Goal: Task Accomplishment & Management: Manage account settings

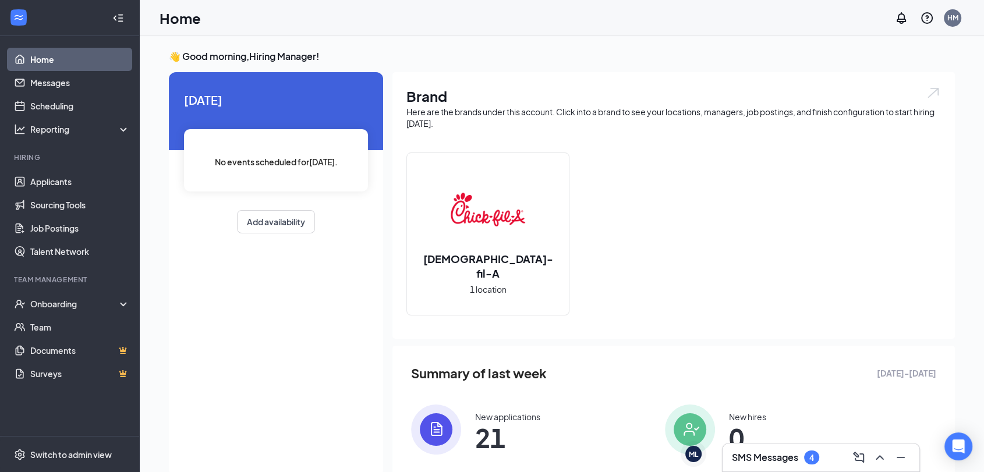
click at [816, 448] on div "SMS Messages 4" at bounding box center [821, 457] width 178 height 19
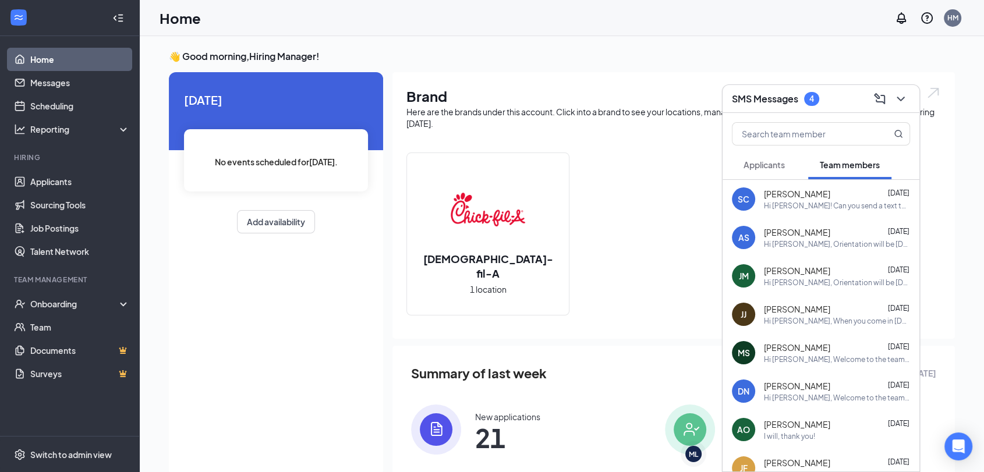
click at [778, 159] on div "Applicants" at bounding box center [764, 165] width 41 height 12
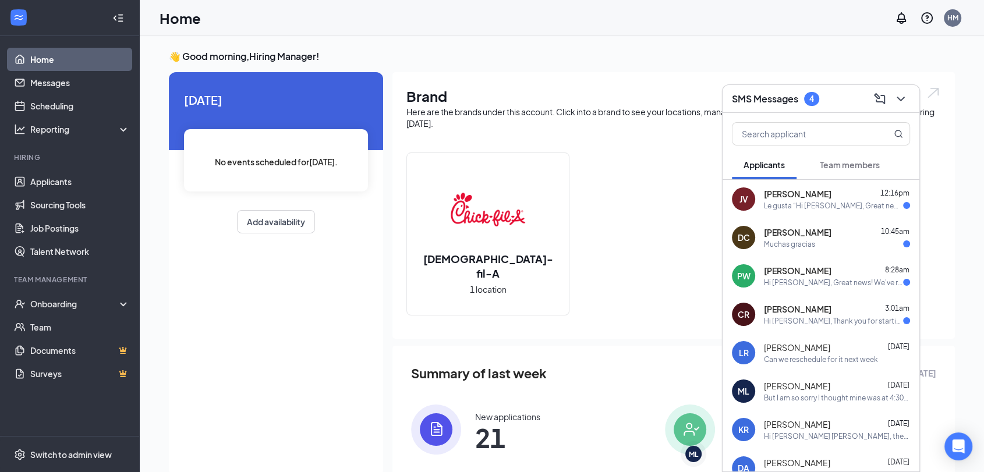
click at [837, 317] on div "Hi [PERSON_NAME], Thank you for starting your application with [DEMOGRAPHIC_DAT…" at bounding box center [833, 321] width 139 height 10
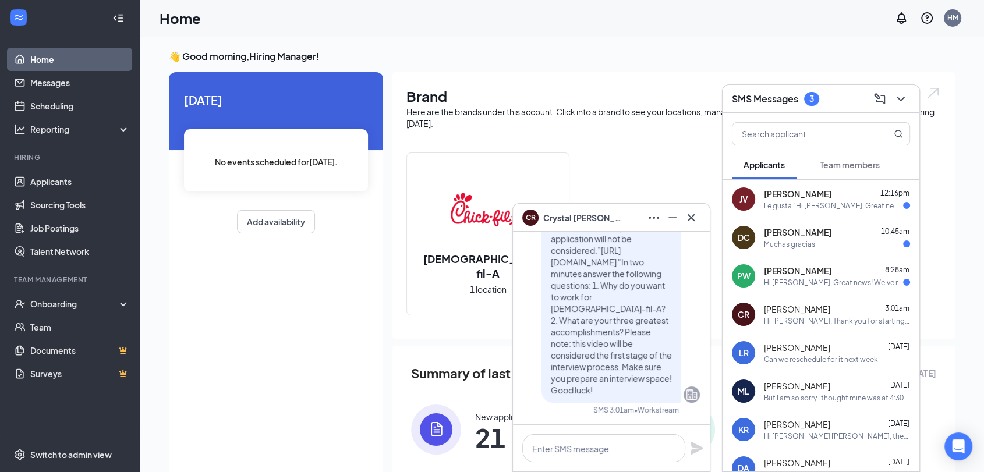
click at [837, 279] on div "Hi [PERSON_NAME], Great news! We've received your video application! Please be …" at bounding box center [833, 283] width 139 height 10
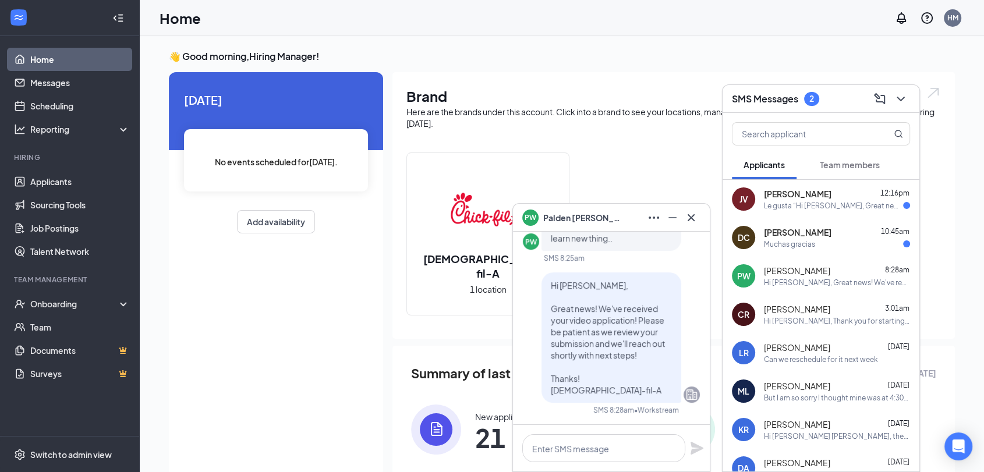
click at [840, 240] on div "Muchas gracias" at bounding box center [837, 244] width 146 height 10
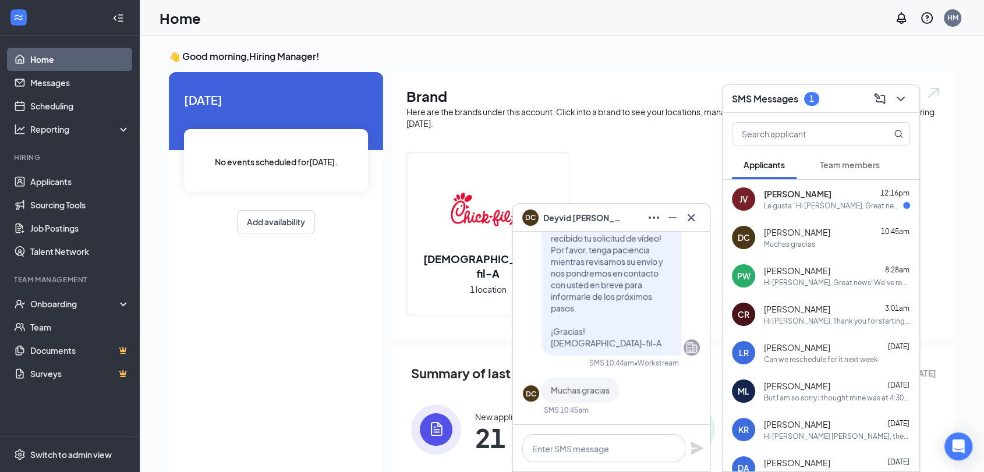
click at [833, 201] on div "Le gusta “Hi [PERSON_NAME], Great news! We've received your video application! …" at bounding box center [833, 206] width 139 height 10
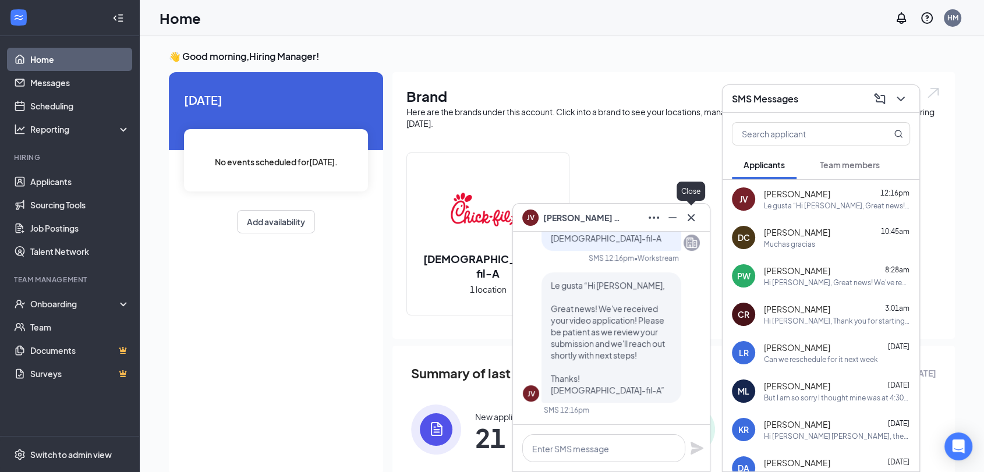
click at [692, 213] on icon "Cross" at bounding box center [691, 218] width 14 height 14
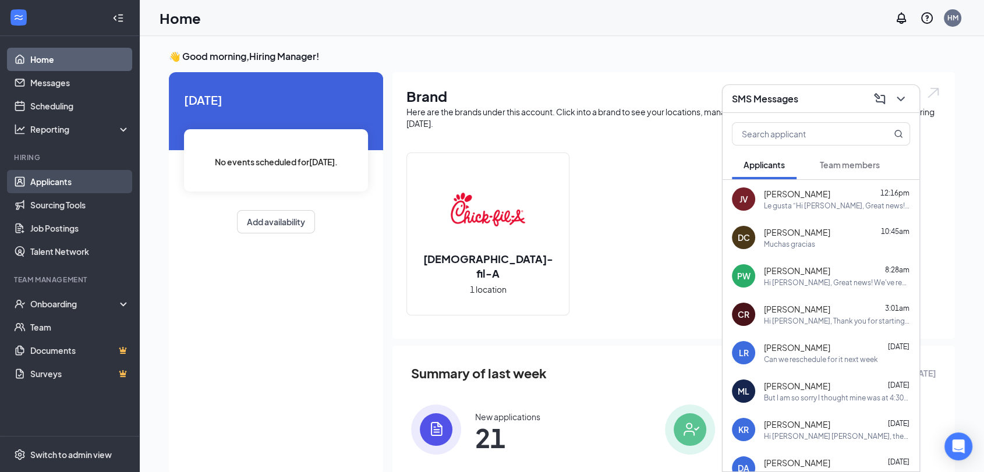
click at [62, 181] on link "Applicants" at bounding box center [80, 181] width 100 height 23
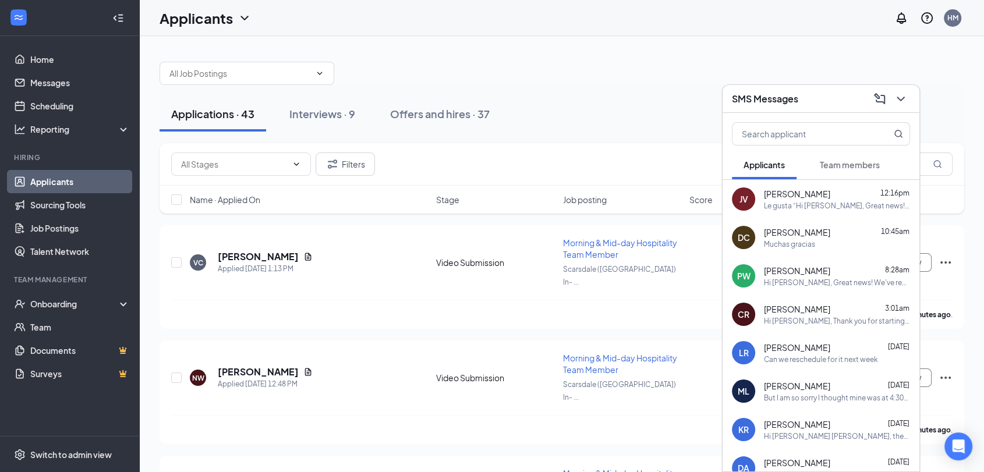
click at [912, 101] on div "SMS Messages" at bounding box center [821, 99] width 197 height 28
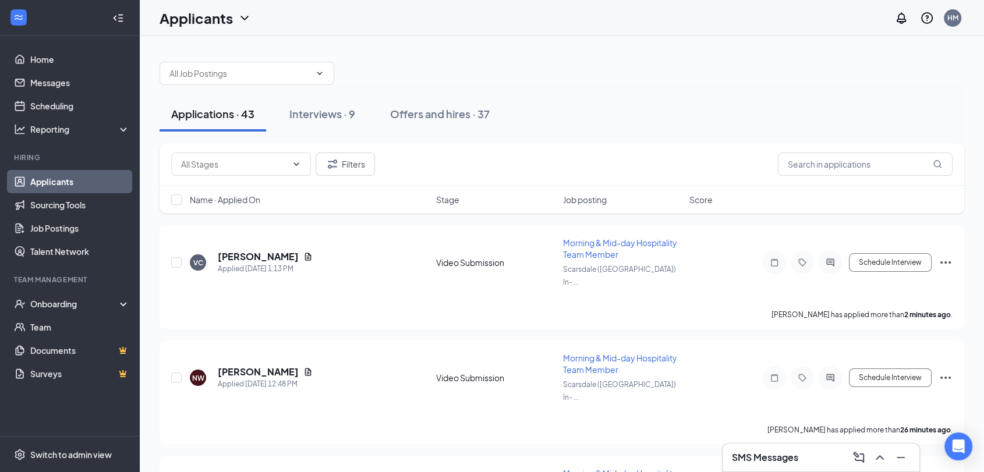
click at [242, 177] on div "Filters" at bounding box center [562, 164] width 805 height 43
click at [242, 169] on input "text" at bounding box center [234, 164] width 106 height 13
click at [247, 183] on div "Video Review (5)" at bounding box center [221, 186] width 62 height 13
type input "Video Review (5)"
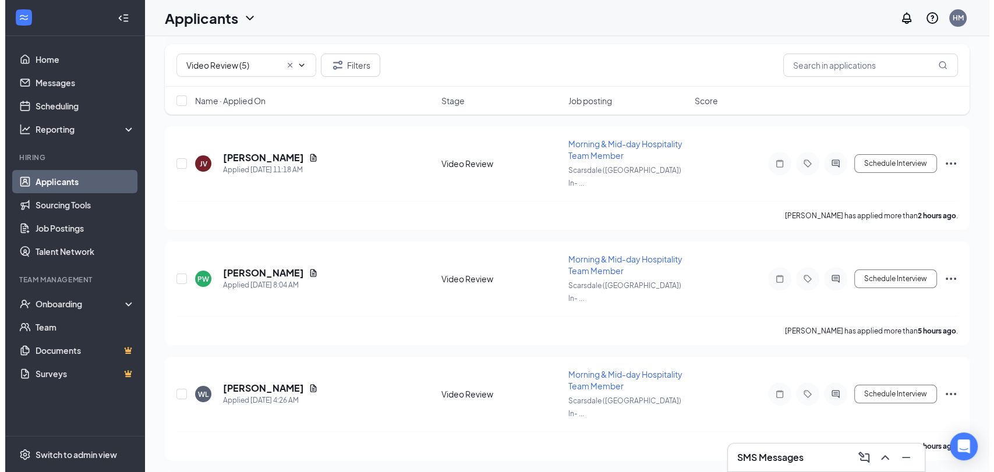
scroll to position [264, 0]
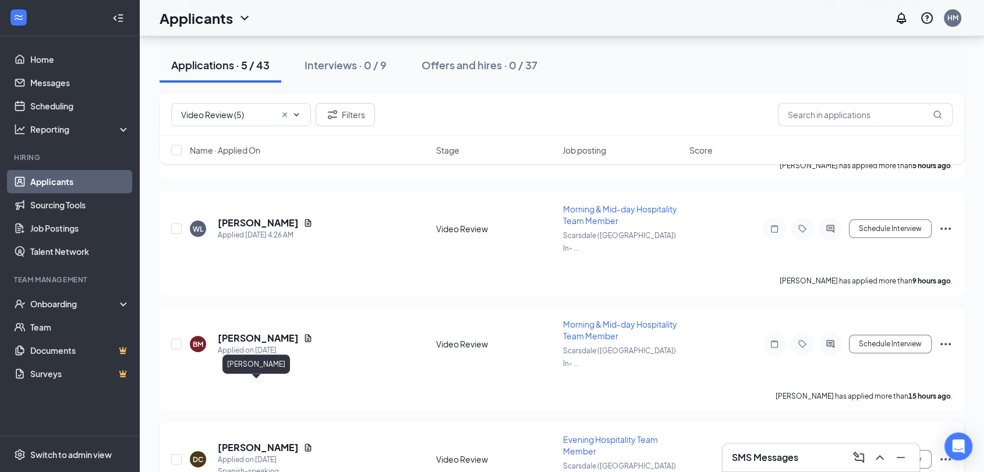
click at [236, 441] on h5 "[PERSON_NAME]" at bounding box center [258, 447] width 81 height 13
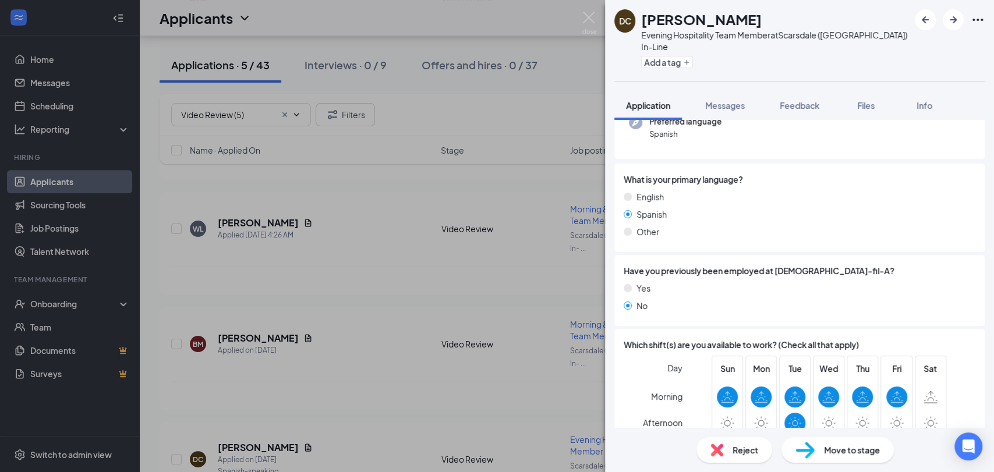
scroll to position [352, 0]
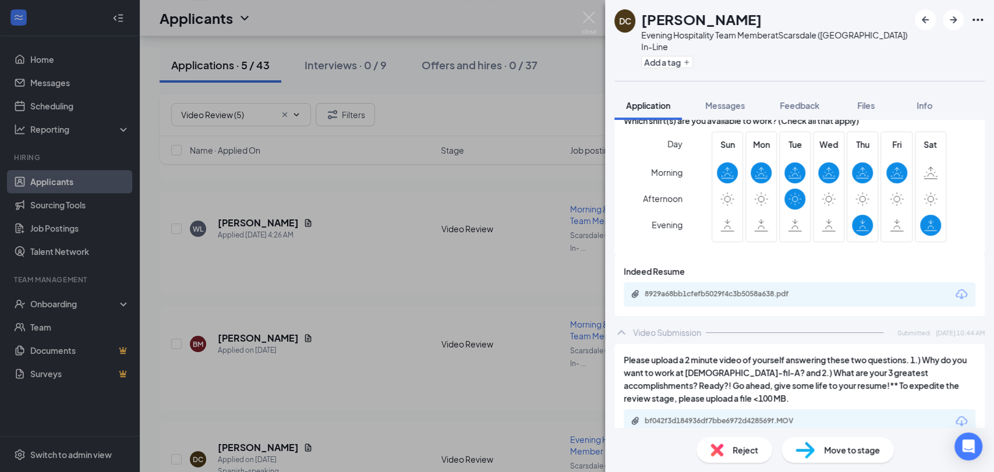
click at [838, 444] on span "Move to stage" at bounding box center [852, 450] width 56 height 13
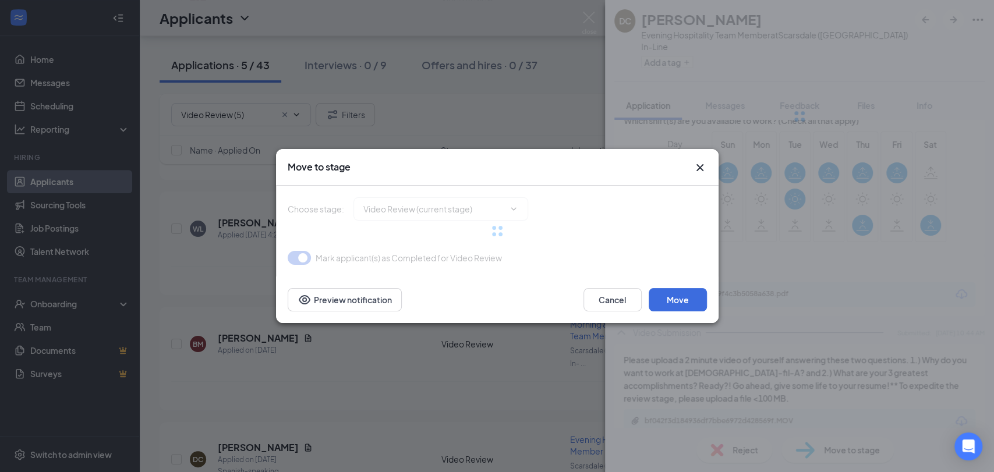
type input "Spanish Applicants (next stage)"
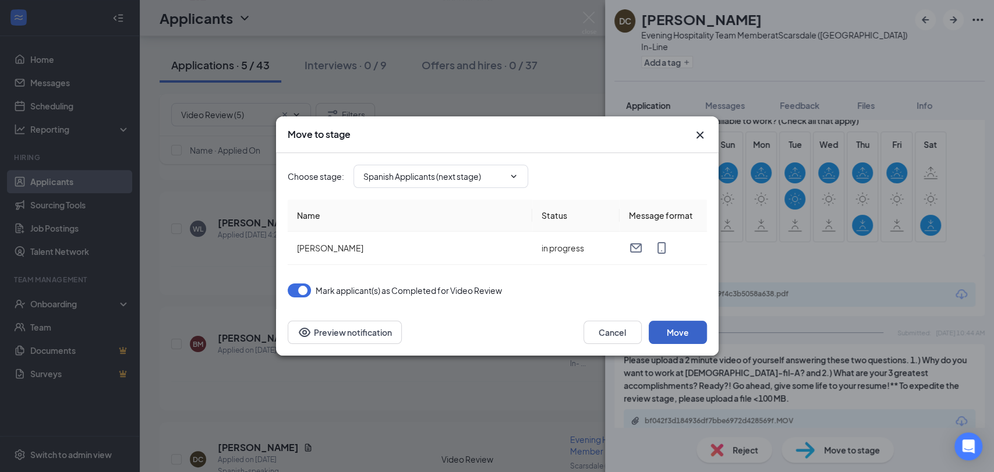
click at [688, 332] on button "Move" at bounding box center [678, 332] width 58 height 23
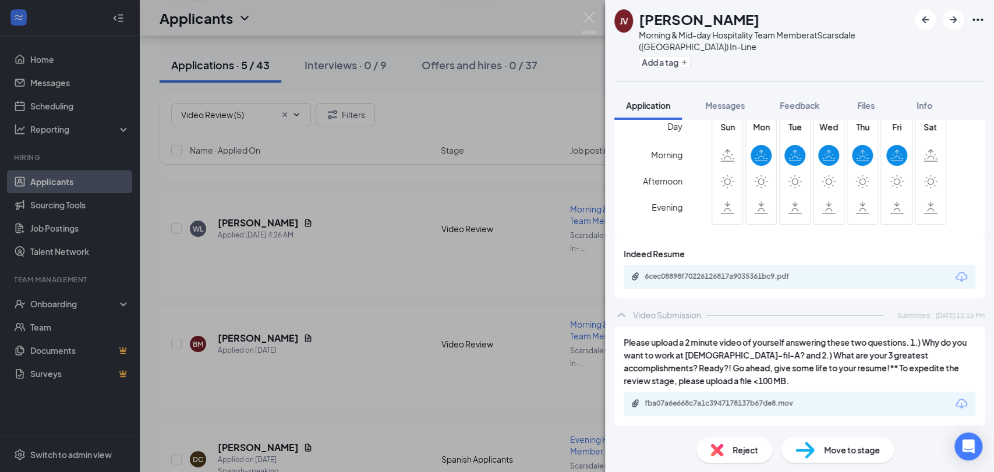
click at [814, 454] on img at bounding box center [804, 450] width 19 height 17
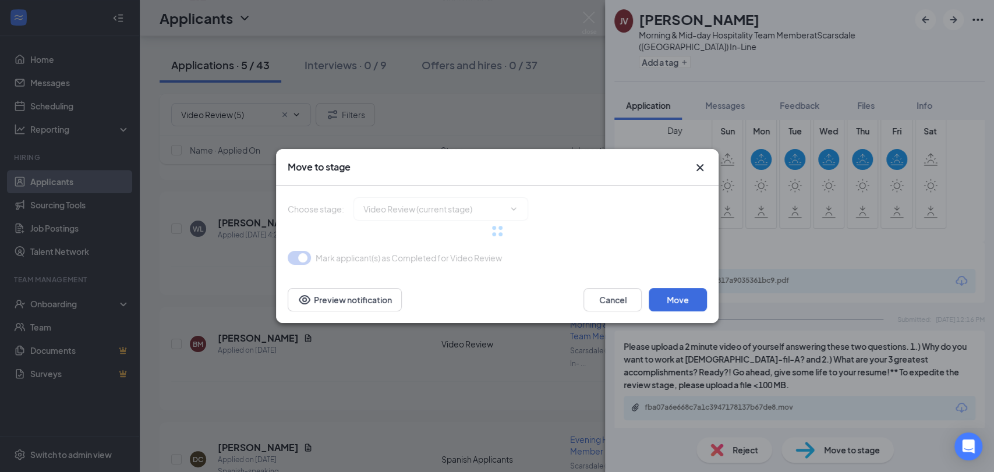
type input "Spanish Applicants (next stage)"
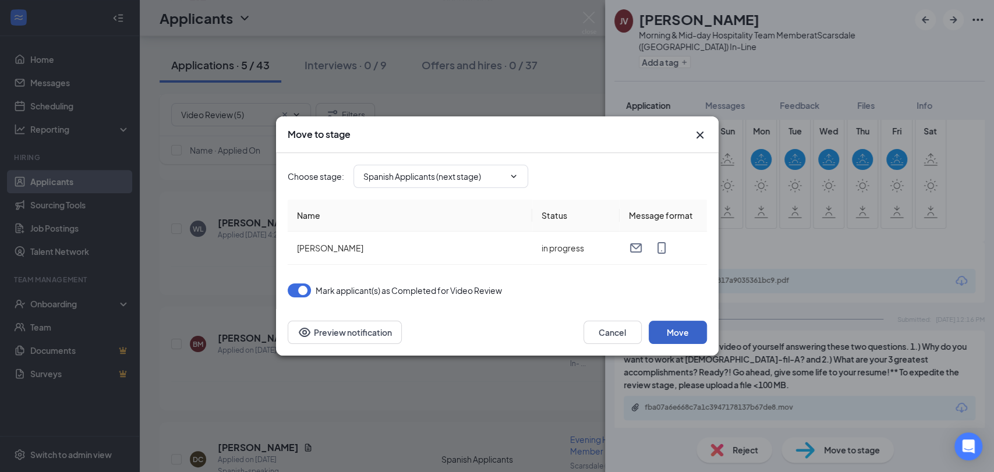
click at [682, 326] on button "Move" at bounding box center [678, 332] width 58 height 23
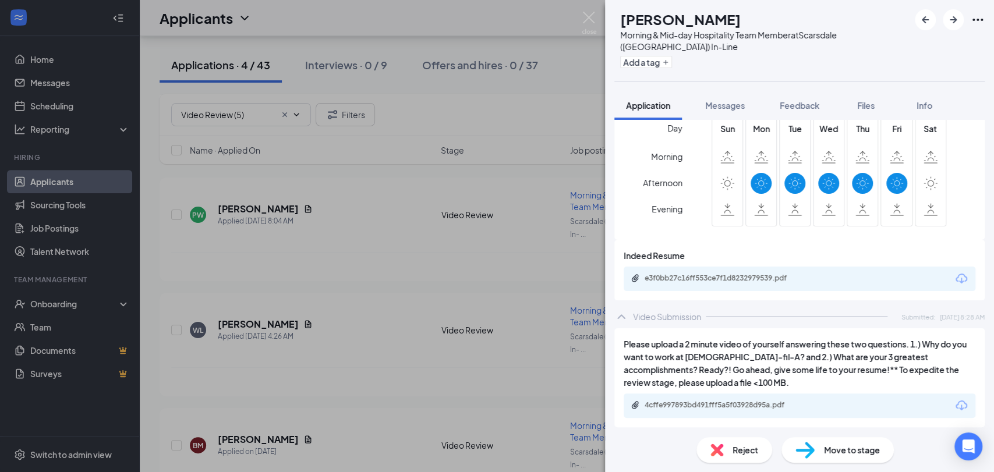
scroll to position [369, 0]
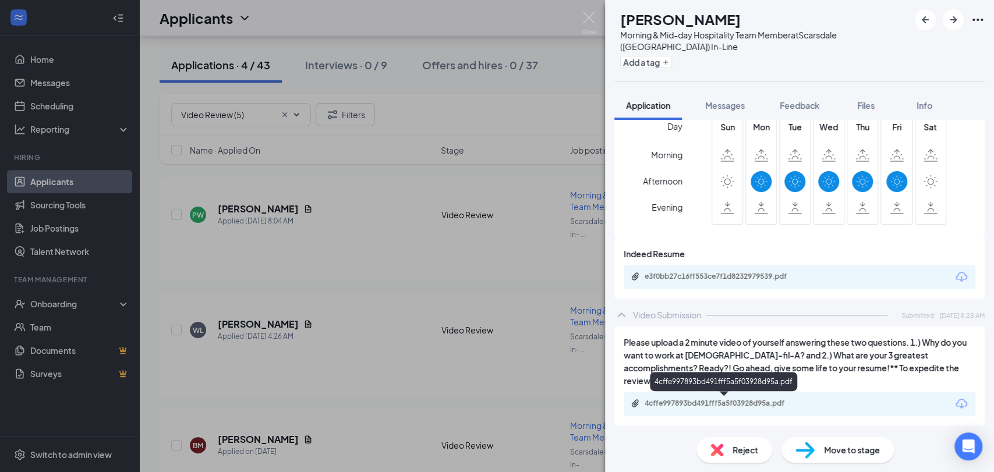
click at [748, 403] on div "4cffe997893bd491fff5a5f03928d95a.pdf" at bounding box center [726, 403] width 163 height 9
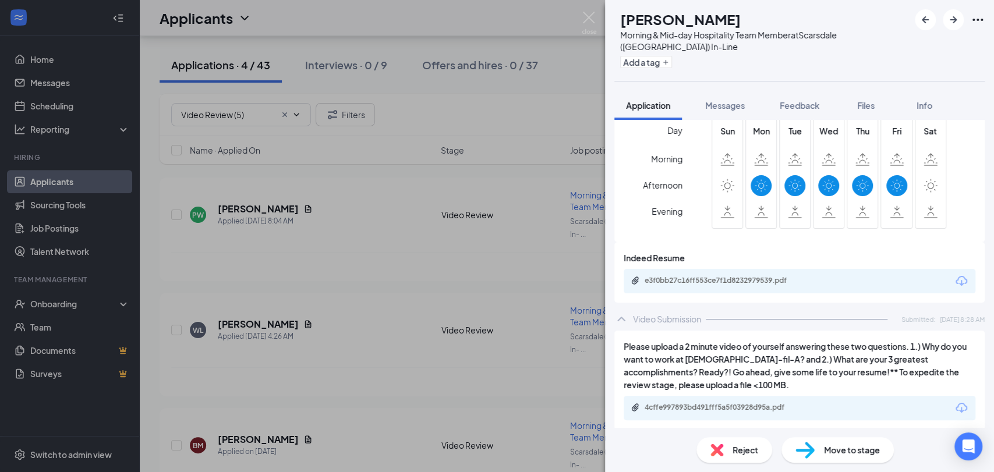
click at [741, 441] on div "Reject" at bounding box center [734, 450] width 76 height 26
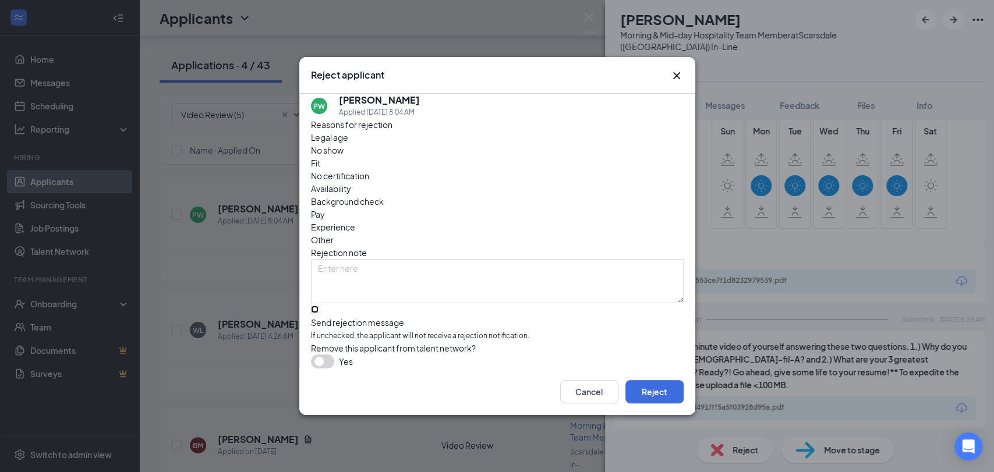
click at [318, 306] on input "Send rejection message If unchecked, the applicant will not receive a rejection…" at bounding box center [315, 310] width 8 height 8
checkbox input "true"
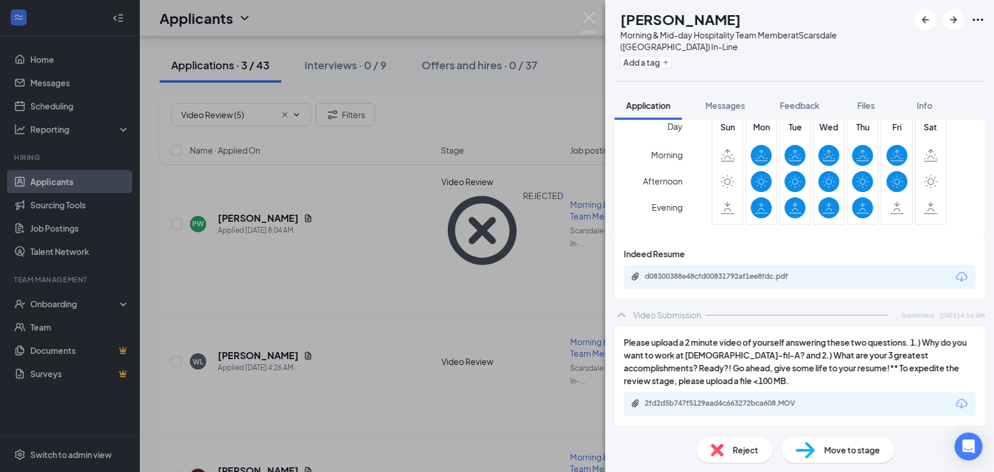
click at [806, 448] on img at bounding box center [804, 450] width 19 height 17
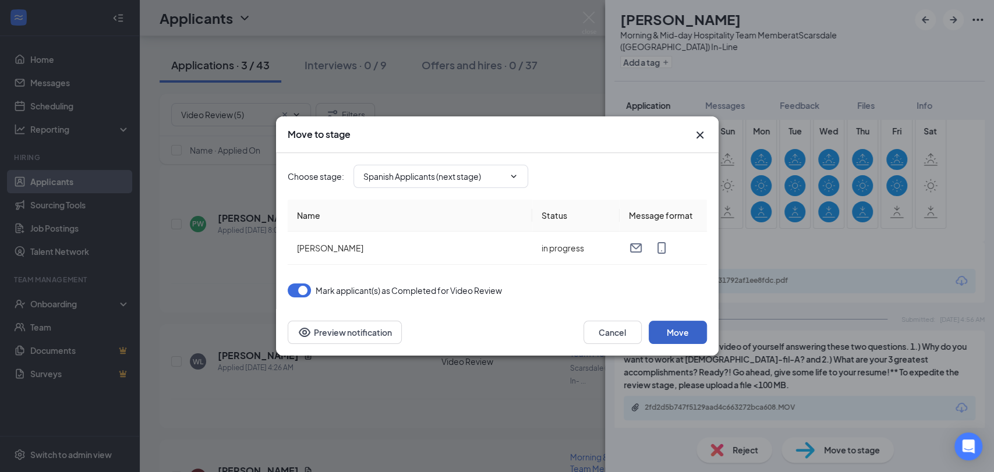
click at [677, 332] on button "Move" at bounding box center [678, 332] width 58 height 23
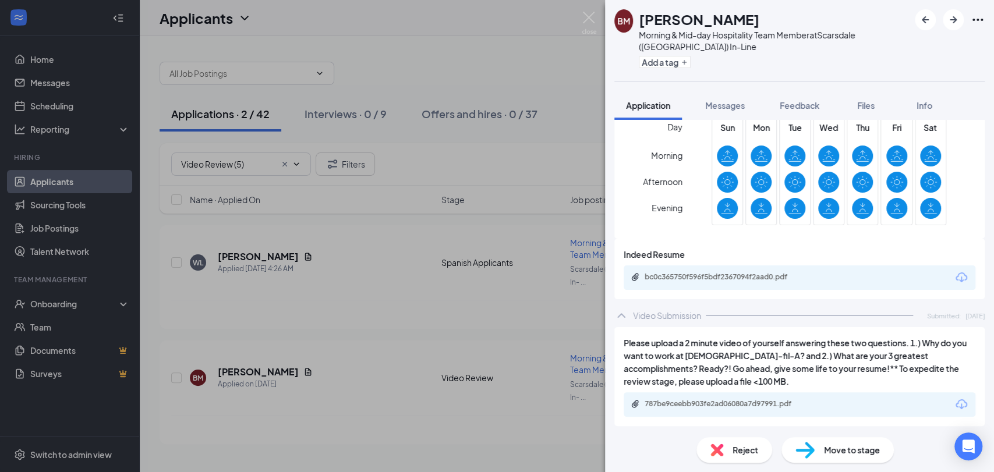
scroll to position [369, 0]
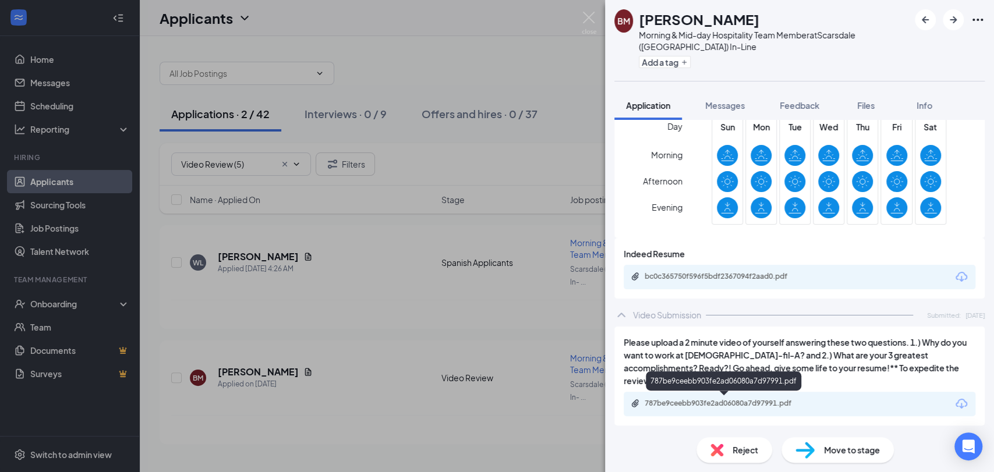
click at [746, 399] on div "787be9ceebb903fe2ad06080a7d97991.pdf" at bounding box center [726, 403] width 163 height 9
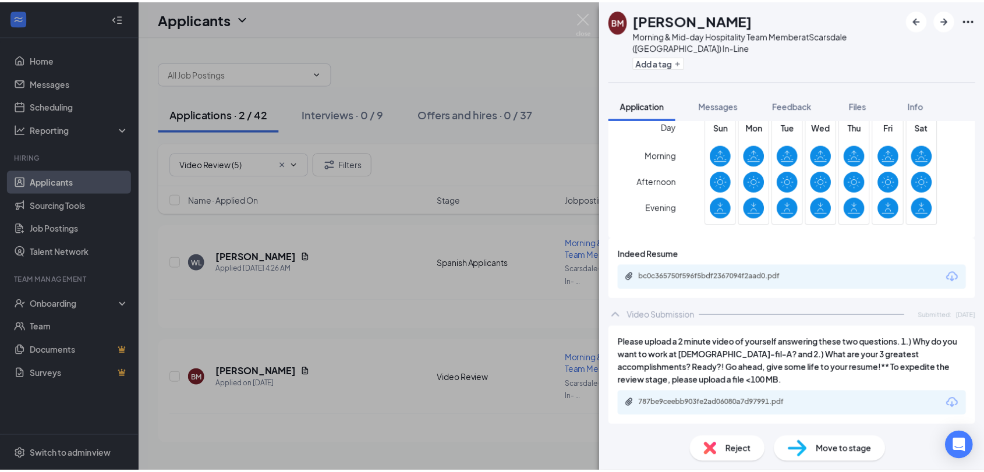
scroll to position [365, 0]
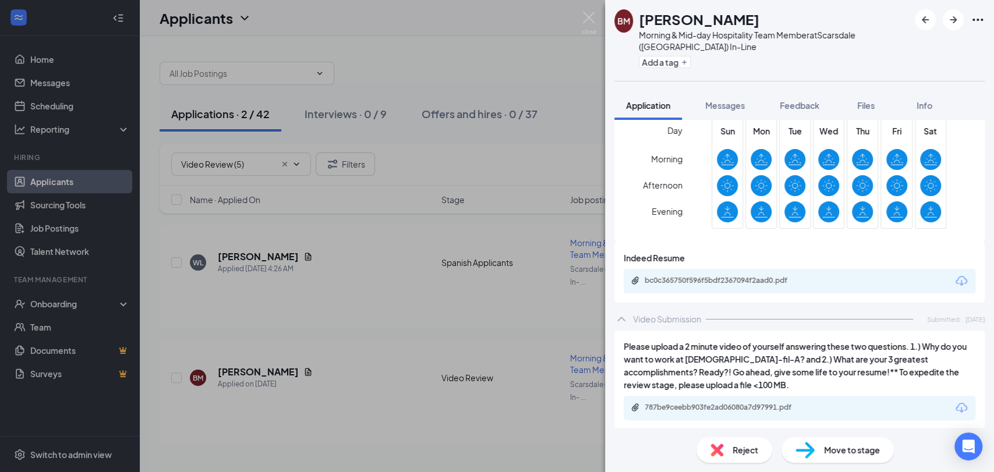
click at [734, 442] on div "Reject" at bounding box center [734, 450] width 76 height 26
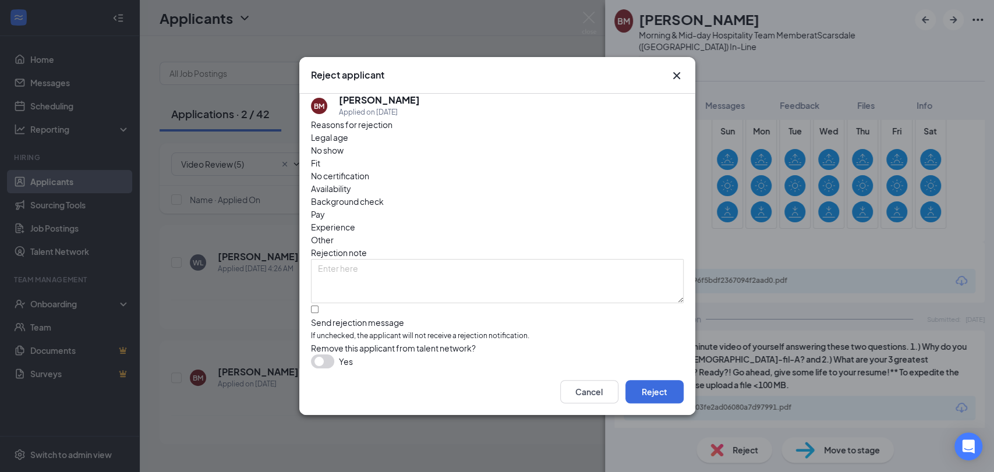
click at [328, 285] on div "Reasons for rejection Legal age No show Fit No certification Availability Backg…" at bounding box center [497, 243] width 373 height 250
click at [318, 306] on input "Send rejection message If unchecked, the applicant will not receive a rejection…" at bounding box center [315, 310] width 8 height 8
checkbox input "true"
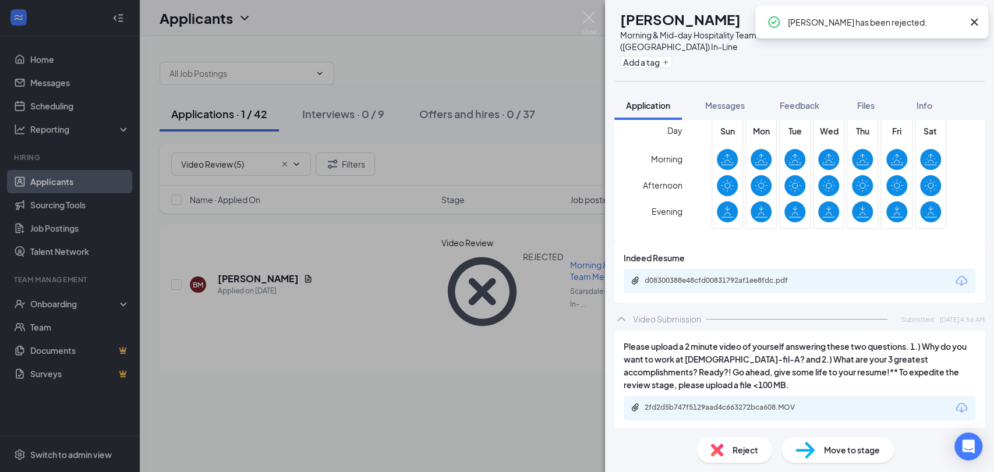
click at [519, 351] on div "[PERSON_NAME] Morning & Mid-day Hospitality Team Member at [GEOGRAPHIC_DATA] ([…" at bounding box center [497, 236] width 994 height 472
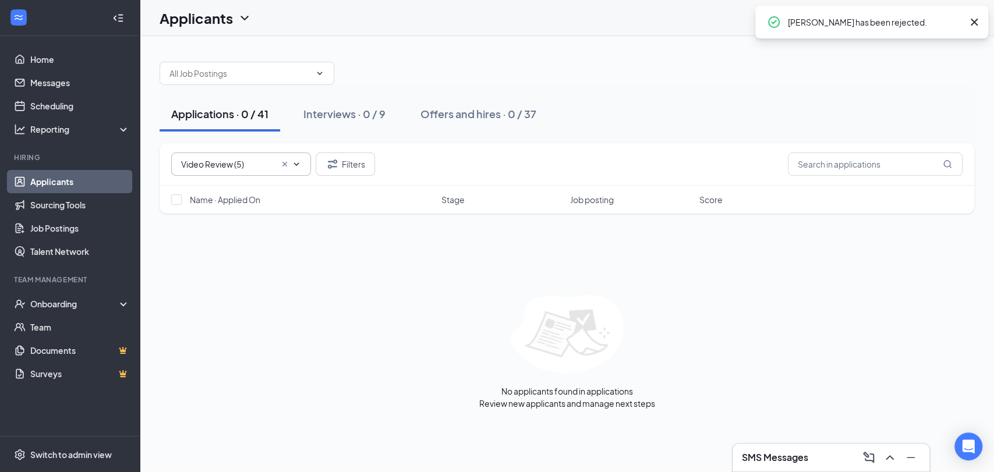
click at [278, 164] on span at bounding box center [289, 164] width 23 height 9
click at [284, 164] on icon "Cross" at bounding box center [284, 164] width 5 height 5
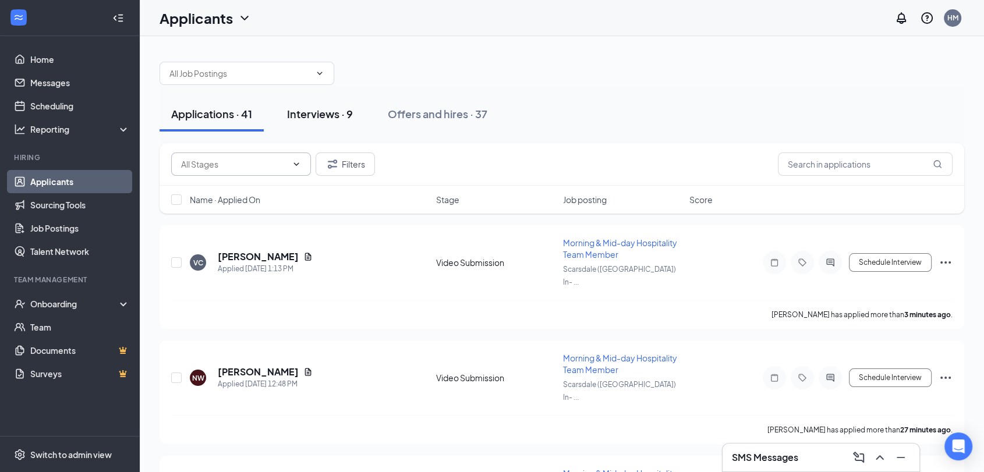
click at [331, 114] on div "Interviews · 9" at bounding box center [320, 114] width 66 height 15
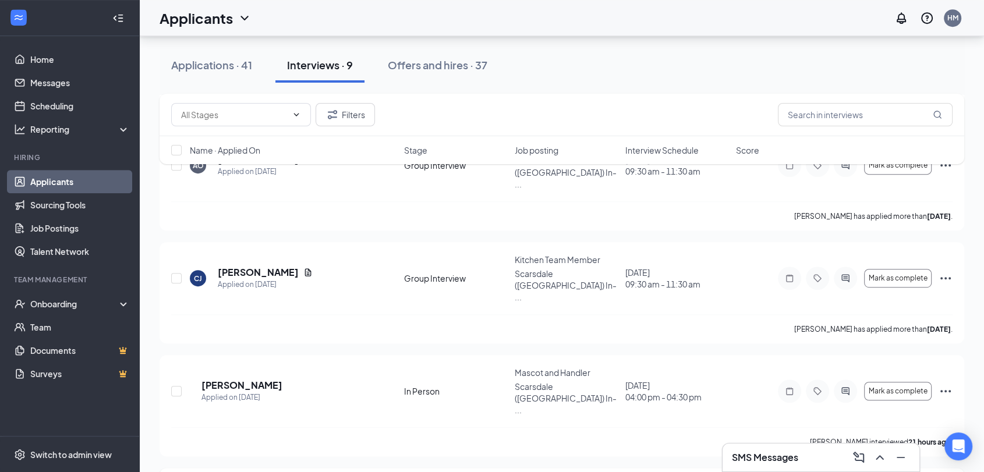
scroll to position [584, 0]
